Goal: Task Accomplishment & Management: Manage account settings

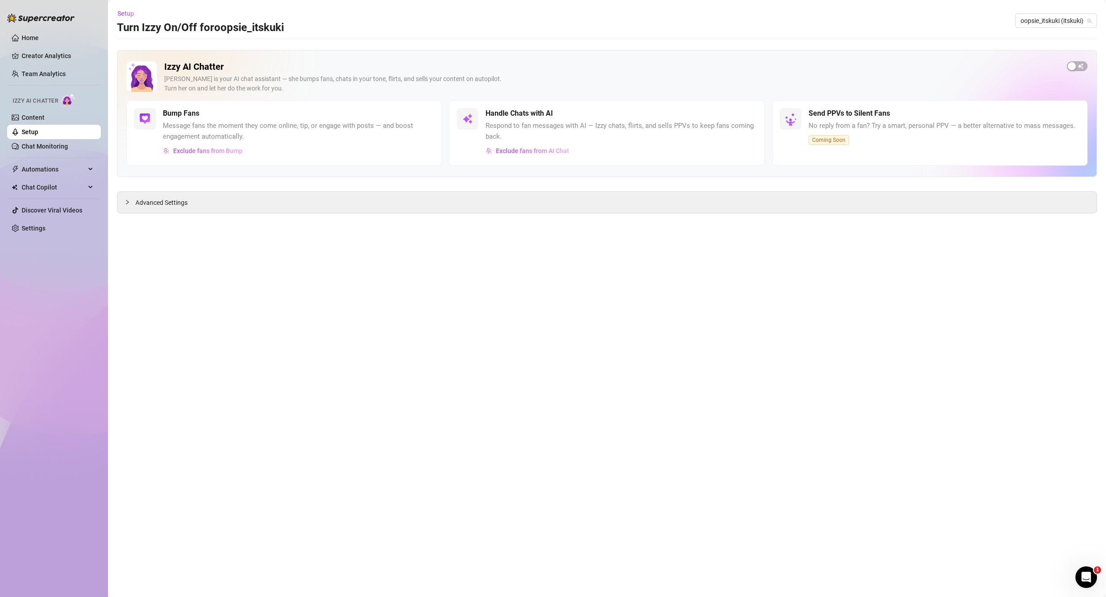
click at [744, 153] on div "Exclude fans from AI Chat" at bounding box center [621, 151] width 271 height 14
click at [1073, 65] on div "button" at bounding box center [1072, 66] width 8 height 8
click at [1073, 66] on span "button" at bounding box center [1077, 66] width 21 height 10
click at [1073, 67] on div "button" at bounding box center [1072, 66] width 8 height 8
click at [423, 115] on button "button" at bounding box center [424, 113] width 20 height 10
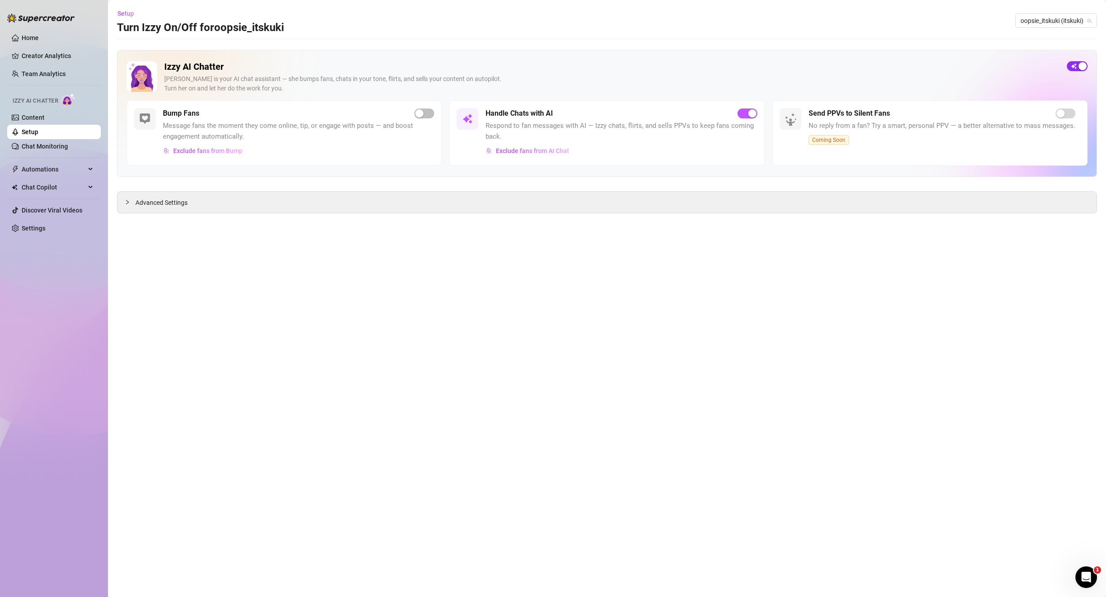
click at [1082, 68] on div "button" at bounding box center [1083, 66] width 8 height 8
click at [1077, 64] on span "button" at bounding box center [1077, 66] width 21 height 10
click at [438, 111] on div "Bump Fans Message fans the moment they come online, tip, or engage with posts —…" at bounding box center [283, 132] width 315 height 65
click at [422, 115] on span "button" at bounding box center [424, 113] width 20 height 10
